Goal: Information Seeking & Learning: Learn about a topic

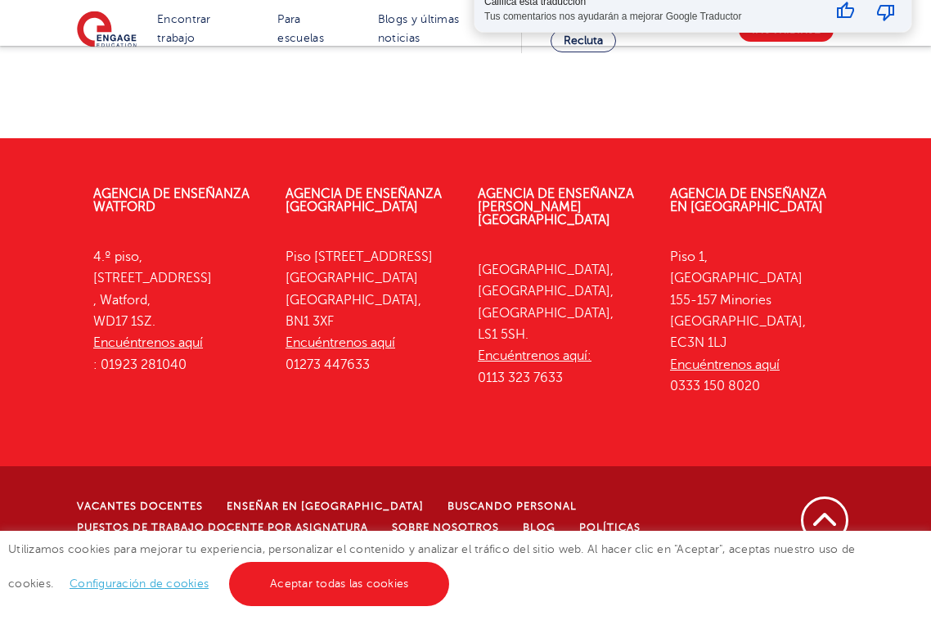
scroll to position [3876, 0]
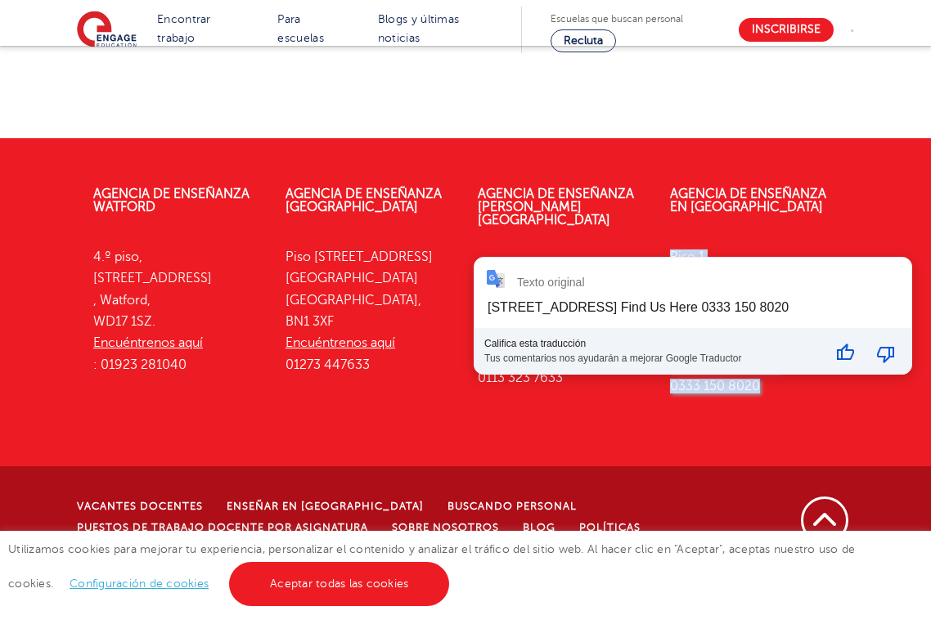
click at [721, 290] on div "Texto original Floor 1, Portsoken House [GEOGRAPHIC_DATA] Find Us Here 0333 150…" at bounding box center [692, 316] width 437 height 116
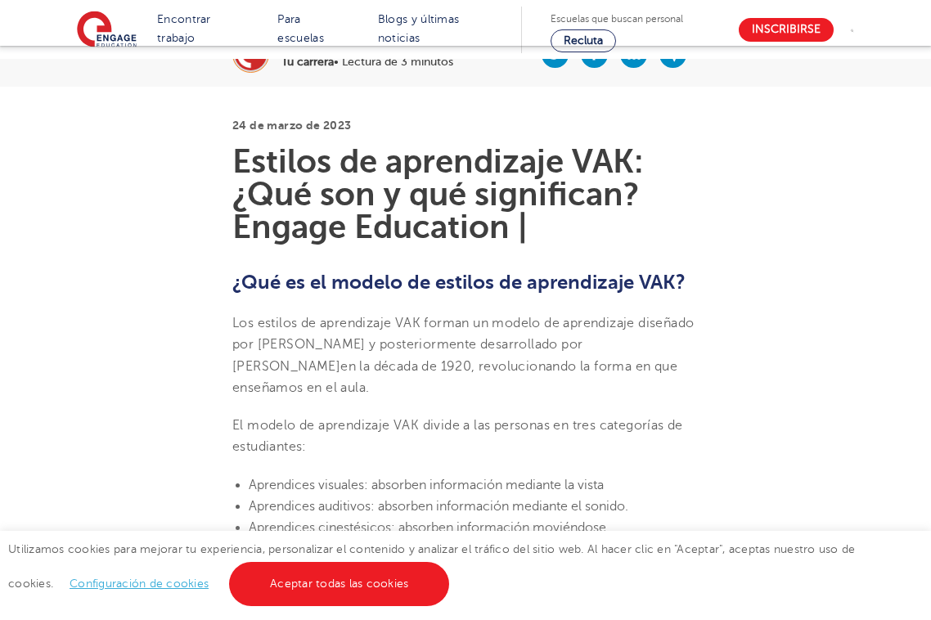
scroll to position [421, 0]
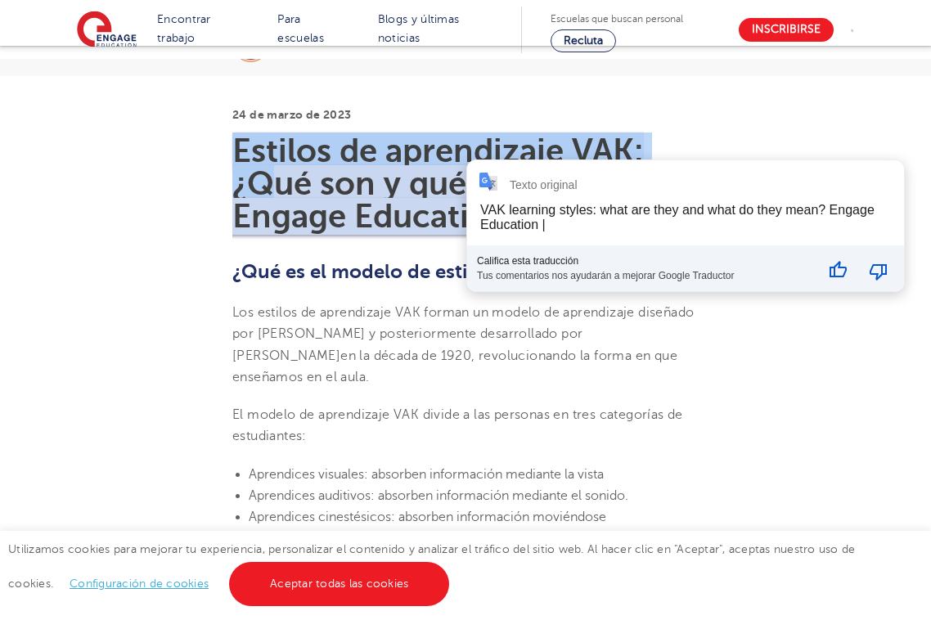
drag, startPoint x: 238, startPoint y: 153, endPoint x: 281, endPoint y: 171, distance: 46.2
click at [281, 171] on font "Estilos de aprendizaje VAK: ¿Qué son y qué significan? Engage Education |" at bounding box center [437, 184] width 411 height 102
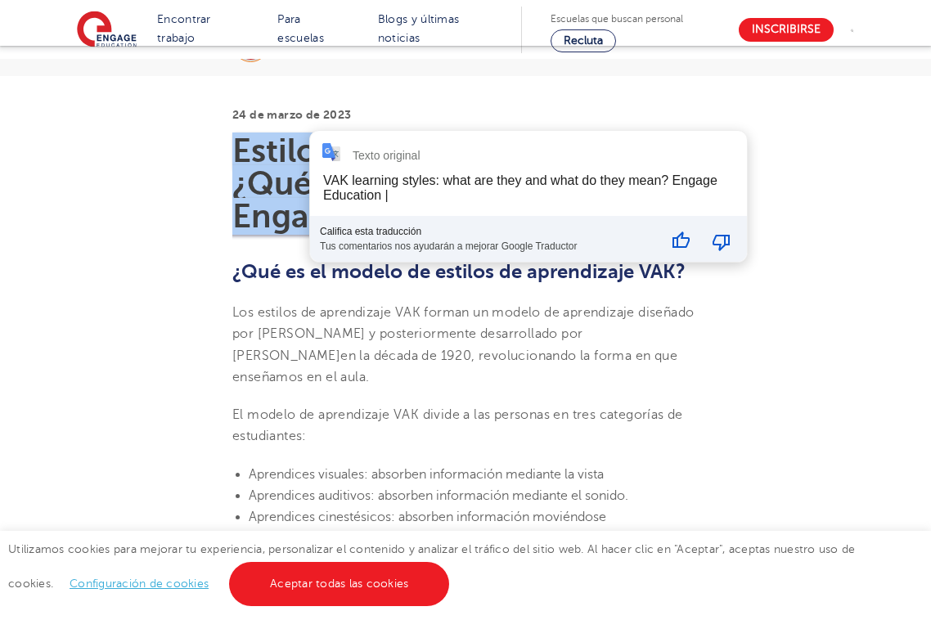
drag, startPoint x: 525, startPoint y: 216, endPoint x: 235, endPoint y: 150, distance: 297.8
click at [235, 150] on font "Estilos de aprendizaje VAK: ¿Qué son y qué significan? Engage Education |" at bounding box center [437, 184] width 411 height 102
copy font "Estilos de aprendizaje VAK: ¿Qué son y qué significan? Engage Education"
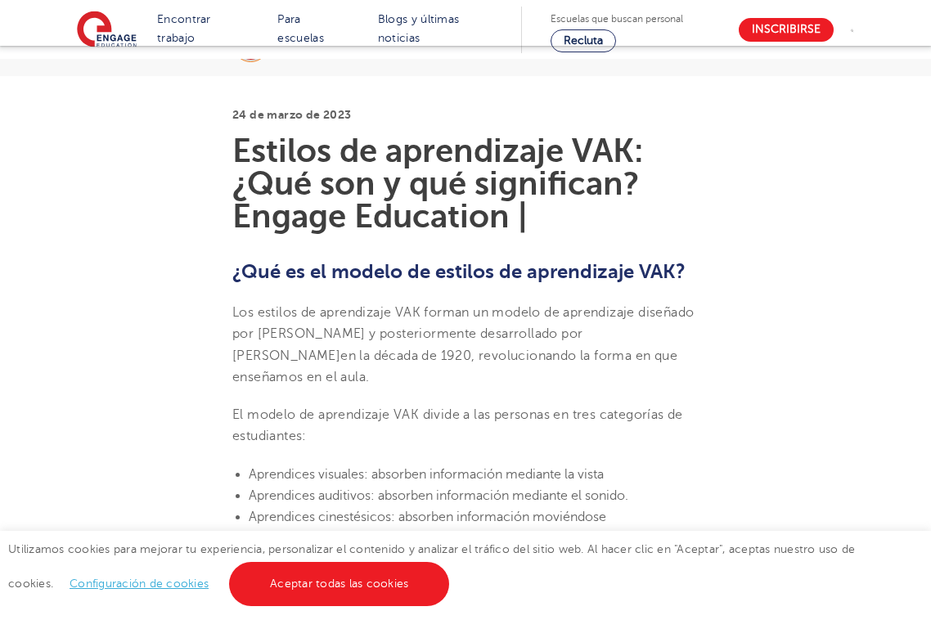
click at [556, 258] on h2 "¿Qué es el modelo de estilos de aprendizaje VAK?" at bounding box center [465, 272] width 466 height 28
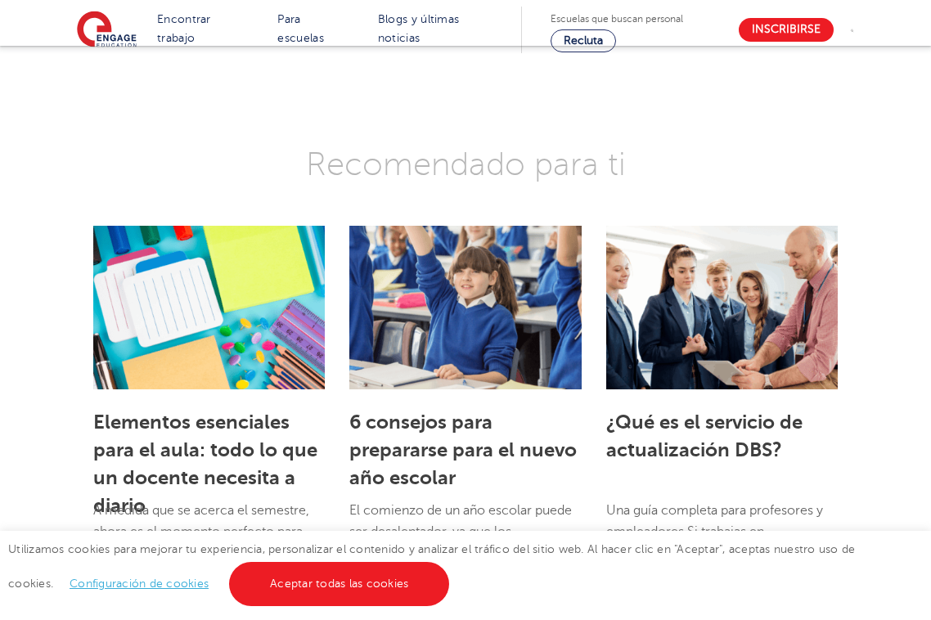
scroll to position [2809, 0]
